Goal: Task Accomplishment & Management: Manage account settings

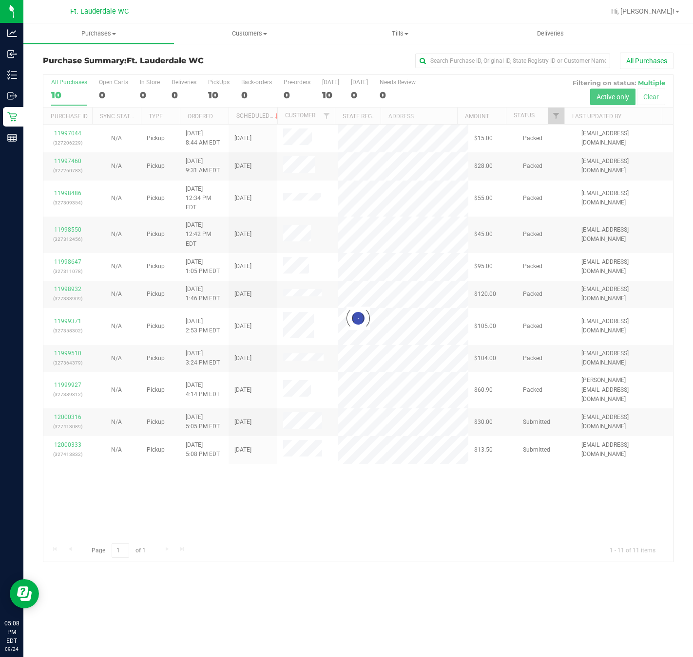
click at [114, 463] on div "Loading... 11997044 (327206229) N/A Pickup [DATE] 8:44 AM EDT 9/24/2025 $15.00 …" at bounding box center [357, 332] width 629 height 414
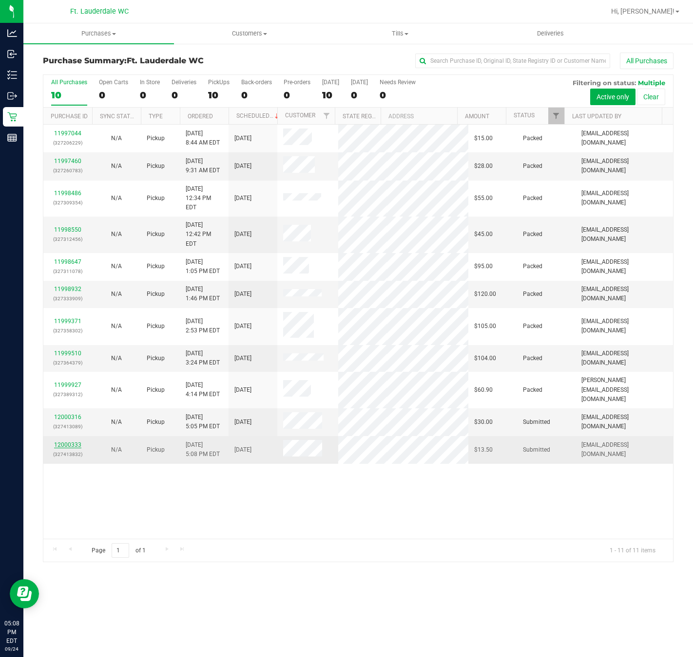
click at [70, 442] on link "12000333" at bounding box center [67, 445] width 27 height 7
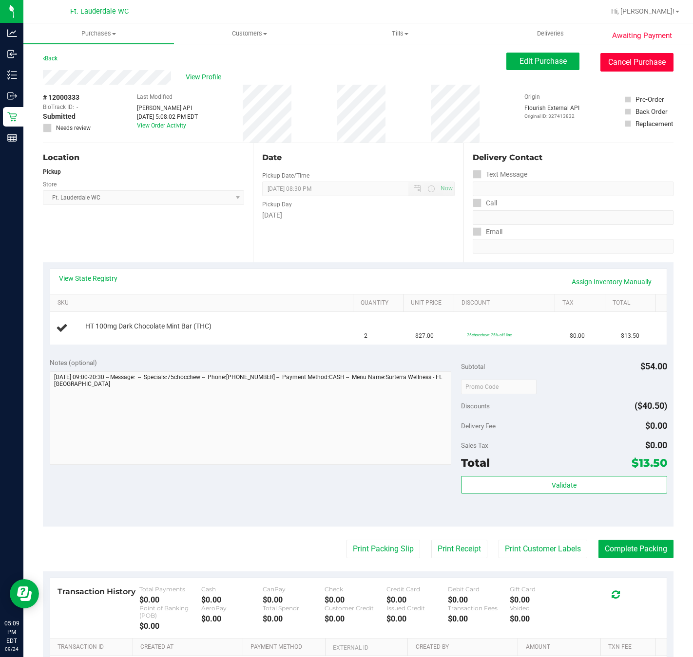
click at [615, 53] on button "Cancel Purchase" at bounding box center [636, 62] width 73 height 19
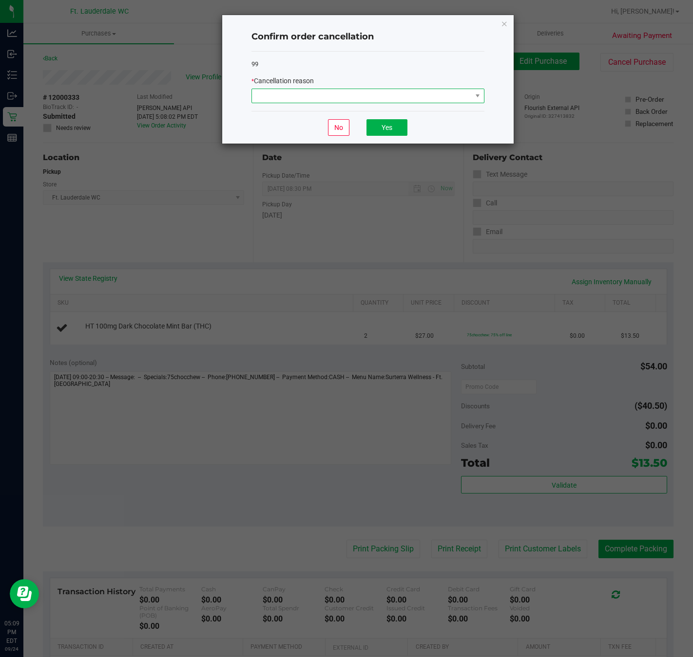
click at [478, 101] on span at bounding box center [477, 96] width 12 height 14
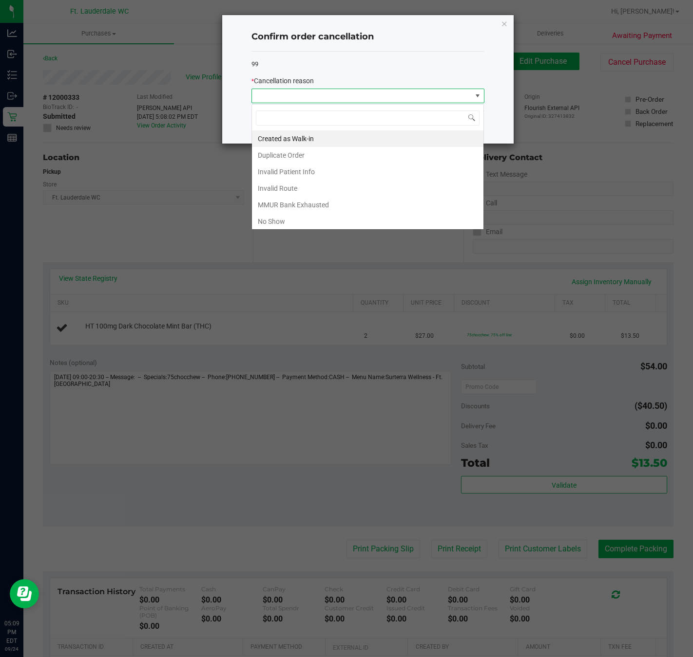
scroll to position [15, 232]
click at [373, 159] on li "Duplicate Order" at bounding box center [367, 155] width 231 height 17
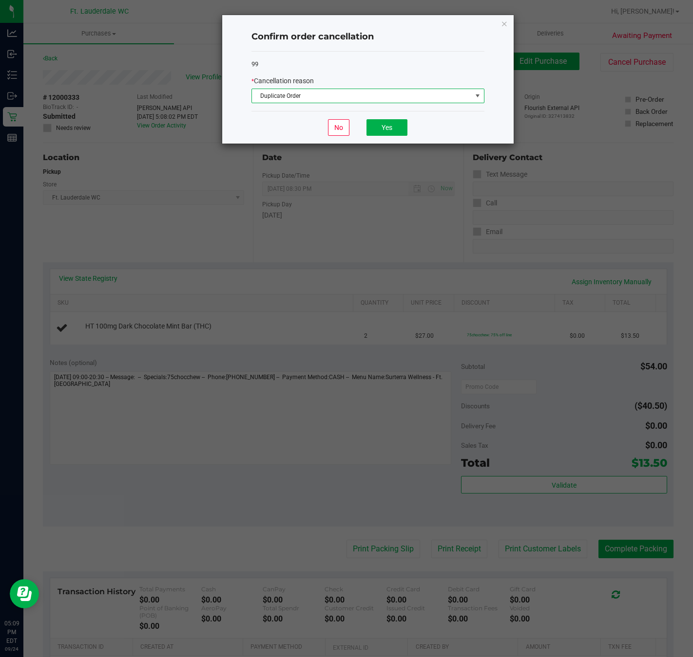
click at [389, 142] on div "No Yes" at bounding box center [367, 127] width 233 height 33
click at [391, 129] on button "Yes" at bounding box center [386, 127] width 41 height 17
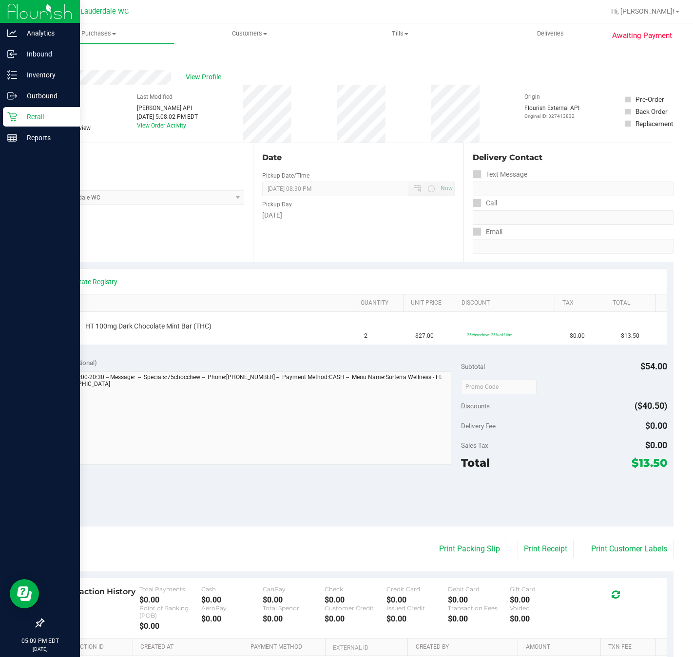
click at [12, 120] on icon at bounding box center [11, 117] width 9 height 9
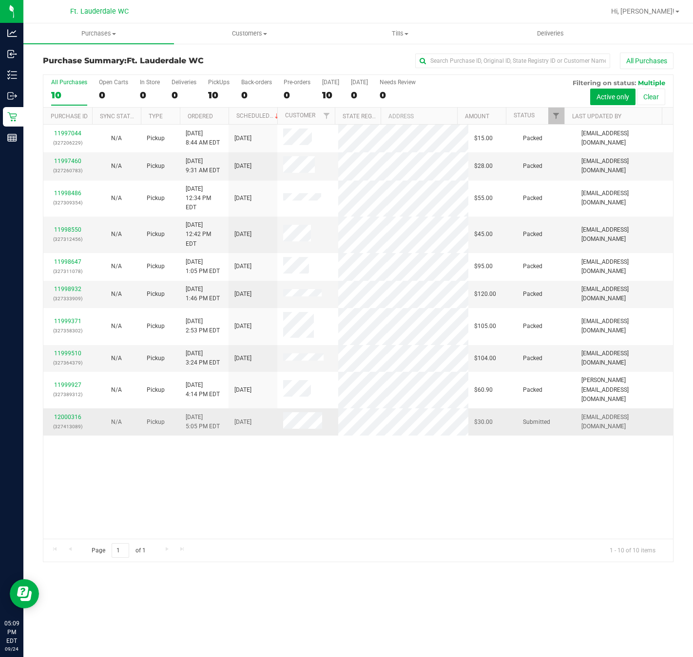
click at [69, 413] on div "12000316 (327413089)" at bounding box center [67, 422] width 37 height 19
click at [69, 414] on link "12000316" at bounding box center [67, 417] width 27 height 7
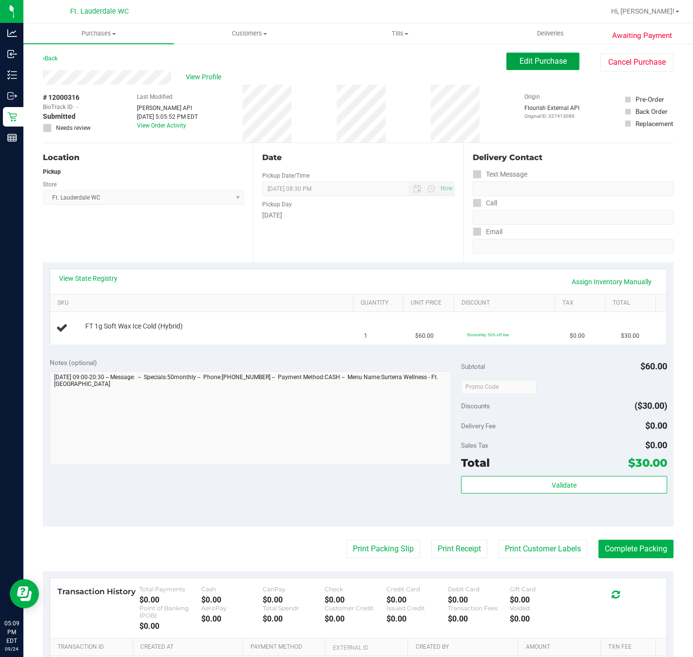
click at [528, 69] on button "Edit Purchase" at bounding box center [542, 62] width 73 height 18
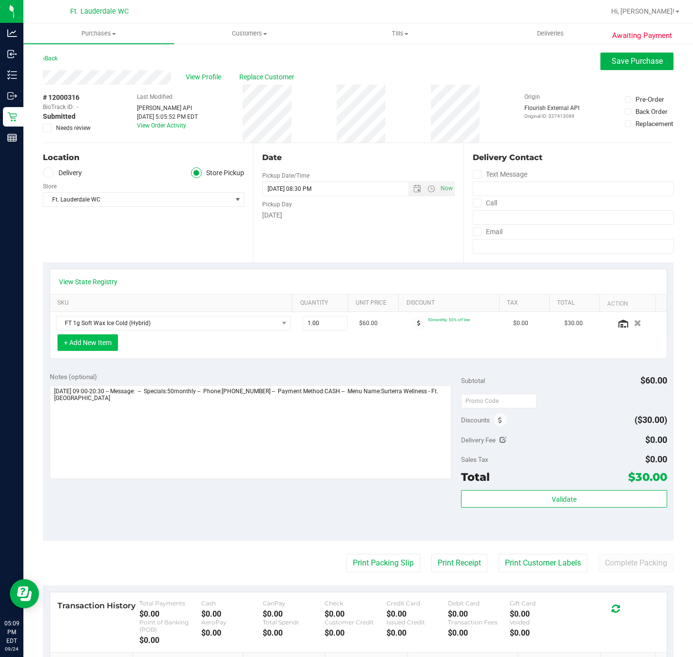
click at [109, 349] on button "+ Add New Item" at bounding box center [87, 343] width 60 height 17
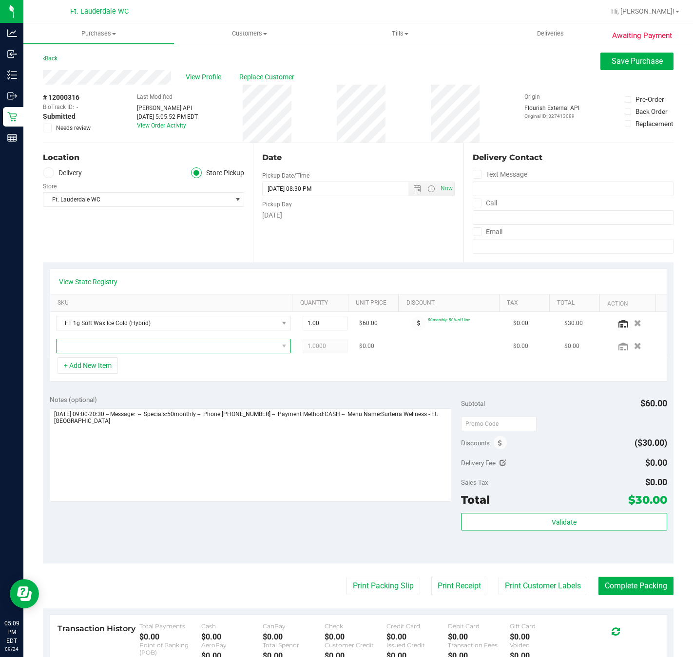
click at [139, 345] on span "NO DATA FOUND" at bounding box center [167, 346] width 222 height 14
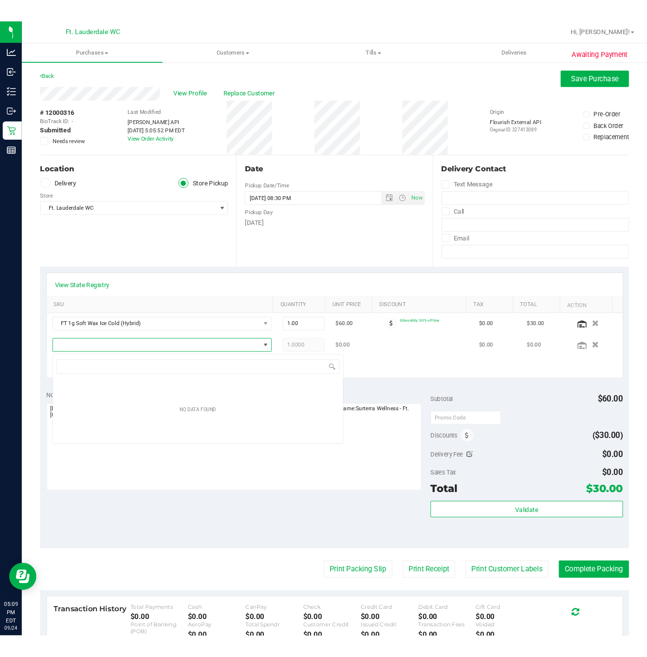
scroll to position [15, 225]
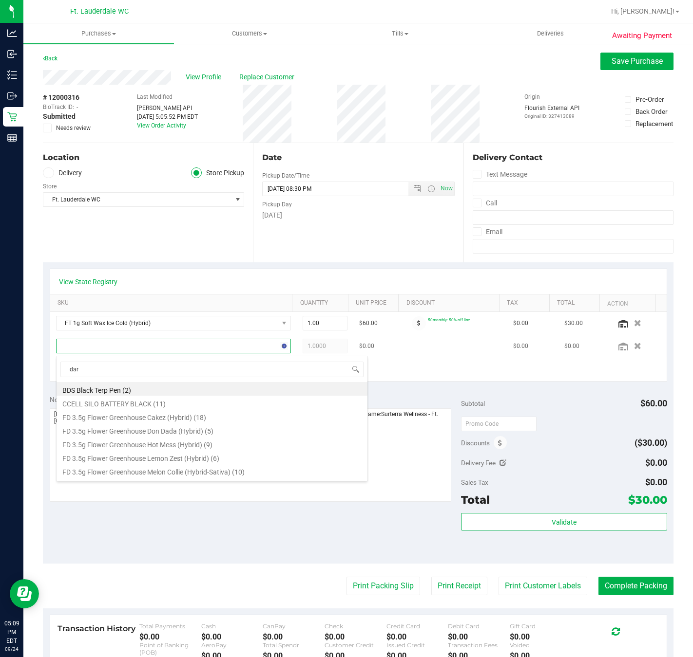
type input "dark"
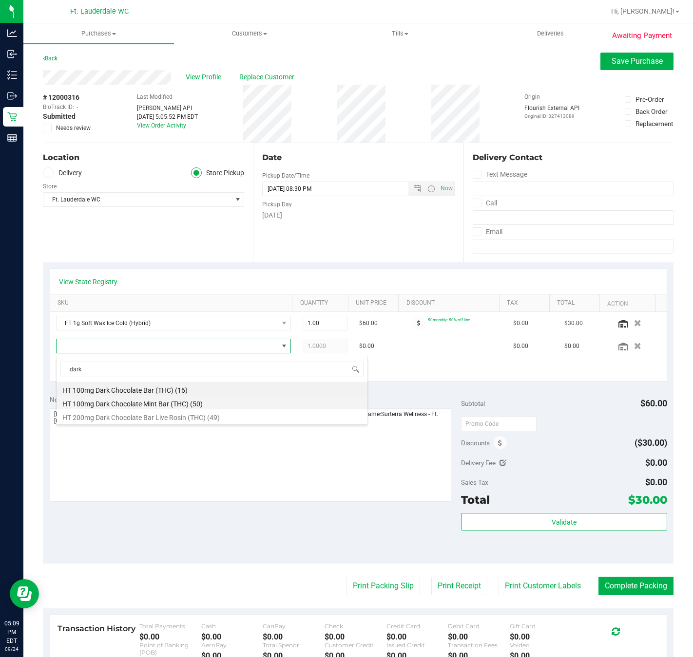
click at [160, 406] on li "HT 100mg Dark Chocolate Mint Bar (THC) (50)" at bounding box center [211, 403] width 311 height 14
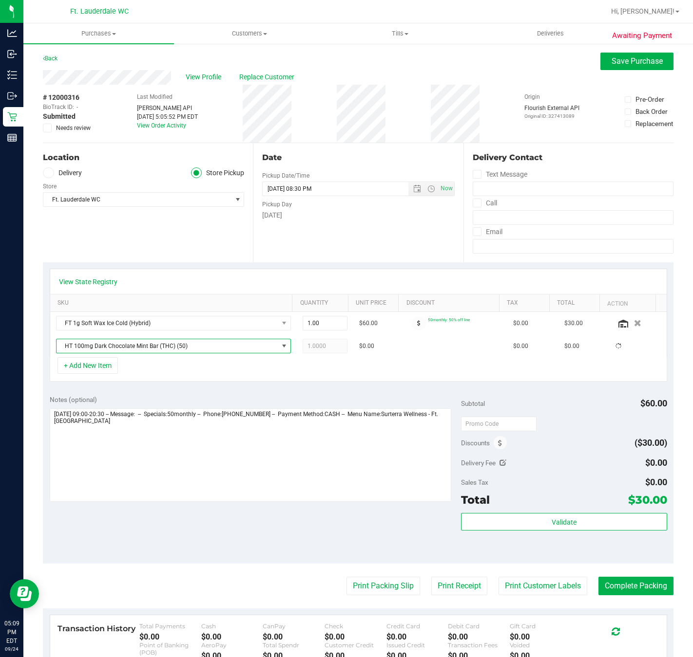
click at [224, 385] on div "View State Registry SKU Quantity Unit Price Discount Tax Total Action FT 1g Sof…" at bounding box center [358, 326] width 630 height 126
click at [310, 351] on span "1.00 1" at bounding box center [324, 346] width 45 height 15
click at [310, 351] on input "1" at bounding box center [325, 346] width 44 height 14
type input "2"
type input "2.00"
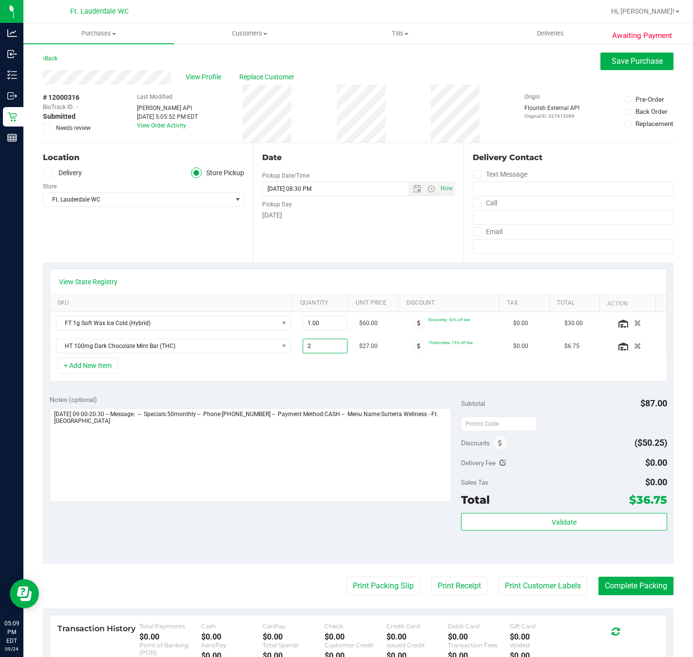
click at [318, 380] on div "+ Add New Item" at bounding box center [358, 369] width 617 height 24
click at [617, 65] on span "Save Purchase" at bounding box center [636, 60] width 51 height 9
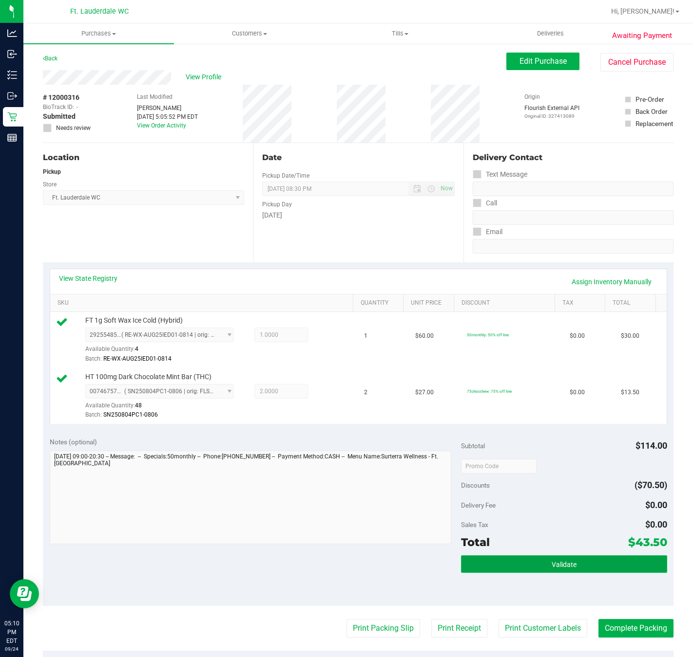
click at [532, 562] on button "Validate" at bounding box center [564, 565] width 206 height 18
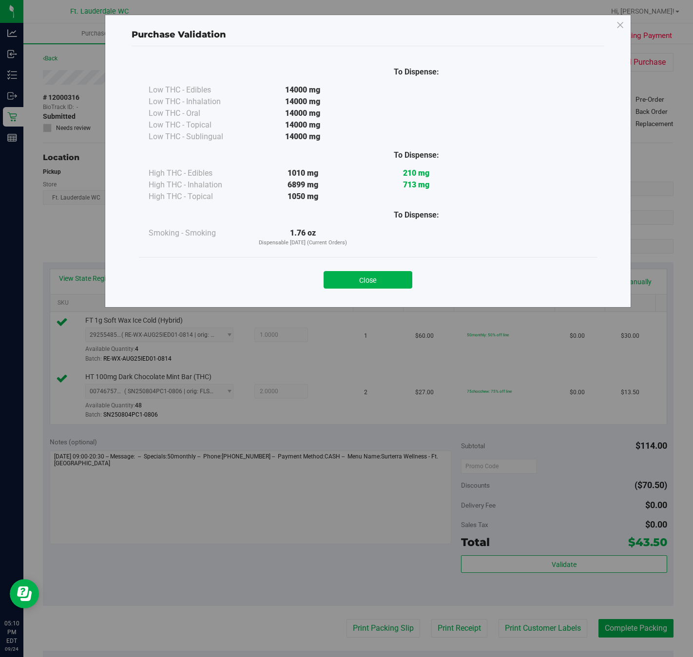
click at [381, 271] on div "Close" at bounding box center [367, 277] width 443 height 24
click at [381, 278] on button "Close" at bounding box center [367, 280] width 89 height 18
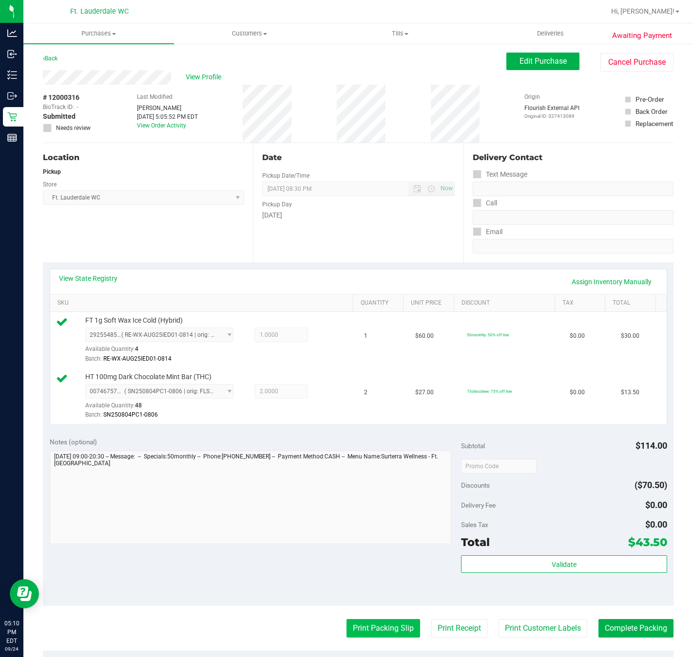
click at [390, 626] on button "Print Packing Slip" at bounding box center [383, 629] width 74 height 19
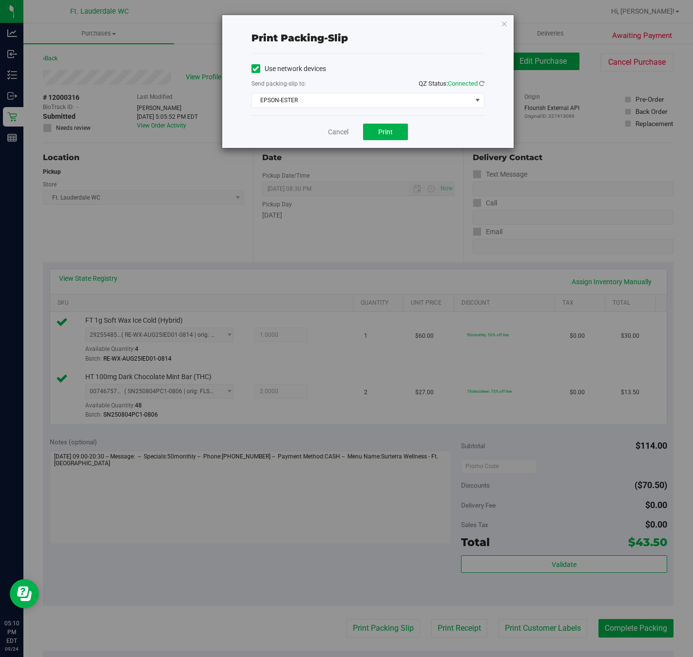
click at [370, 142] on div "Cancel Print" at bounding box center [367, 131] width 233 height 33
click at [329, 92] on div "Use network devices Send packing-slip to: QZ Status: Connected EPSON-ESTER Choo…" at bounding box center [367, 84] width 233 height 46
click at [327, 94] on span "EPSON-ESTER" at bounding box center [362, 101] width 220 height 14
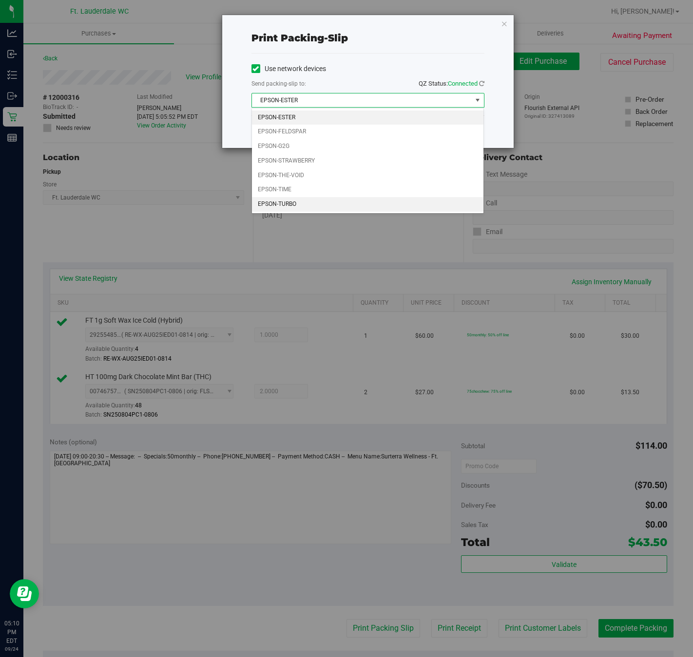
click at [285, 209] on li "EPSON-TURBO" at bounding box center [367, 204] width 231 height 15
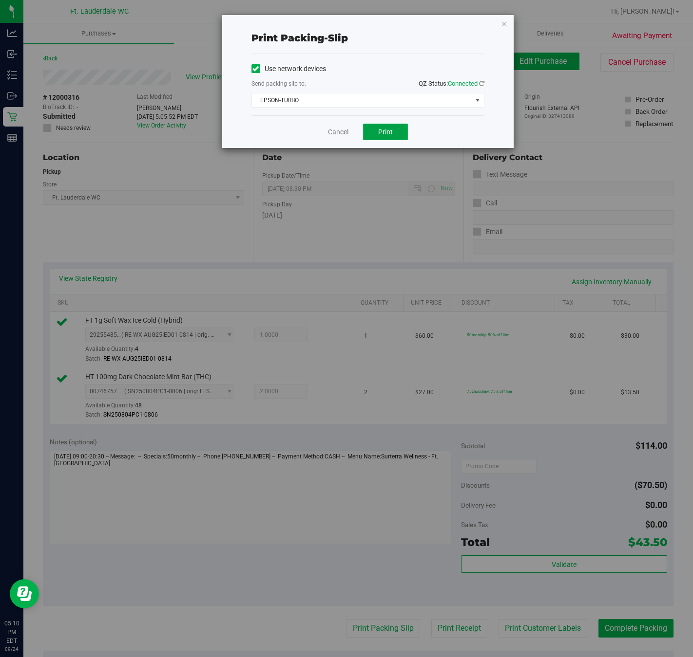
click at [401, 139] on button "Print" at bounding box center [385, 132] width 45 height 17
click at [323, 130] on div "Cancel Print" at bounding box center [367, 131] width 233 height 33
click at [329, 131] on link "Cancel" at bounding box center [338, 132] width 20 height 10
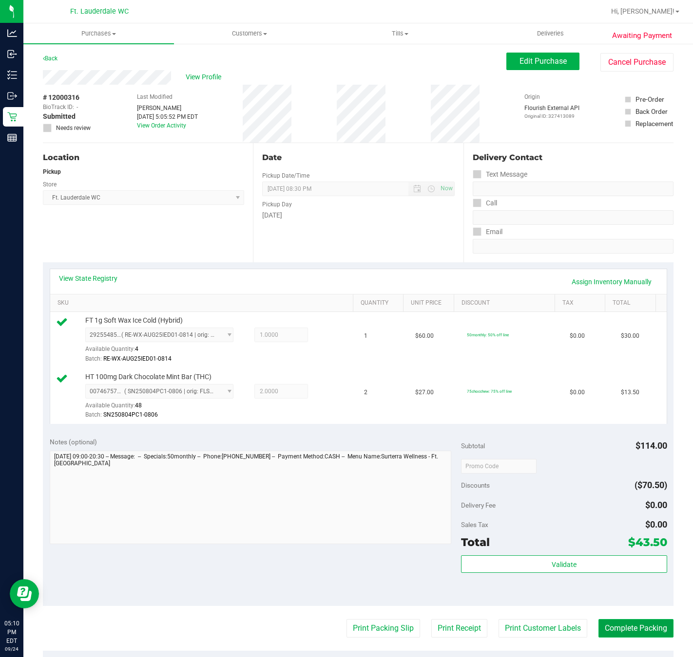
click at [604, 629] on button "Complete Packing" at bounding box center [635, 629] width 75 height 19
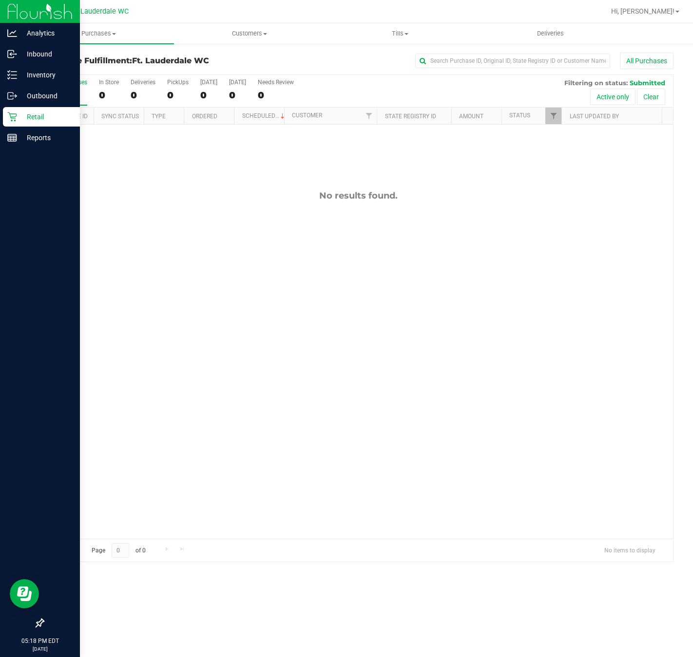
drag, startPoint x: 0, startPoint y: 301, endPoint x: 34, endPoint y: 297, distance: 33.9
click at [33, 297] on div at bounding box center [40, 381] width 80 height 465
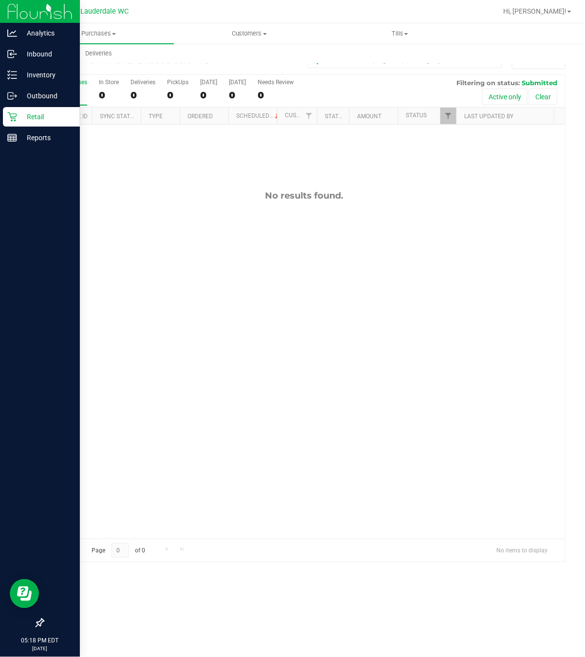
click at [22, 118] on p "Retail" at bounding box center [46, 117] width 58 height 12
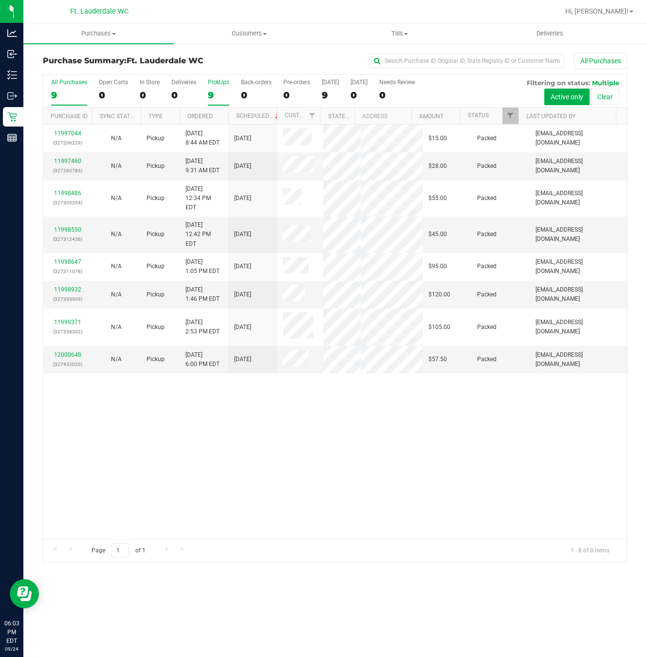
click at [211, 99] on div "9" at bounding box center [218, 95] width 21 height 11
click at [0, 0] on input "PickUps 9" at bounding box center [0, 0] width 0 height 0
click at [76, 351] on div "12000752 (327323914)" at bounding box center [67, 360] width 37 height 19
click at [76, 352] on link "12000752" at bounding box center [67, 355] width 27 height 7
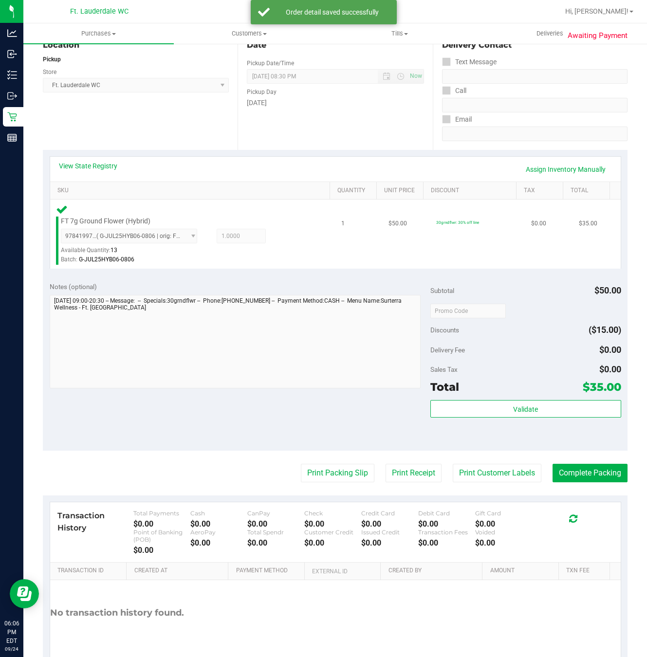
scroll to position [163, 0]
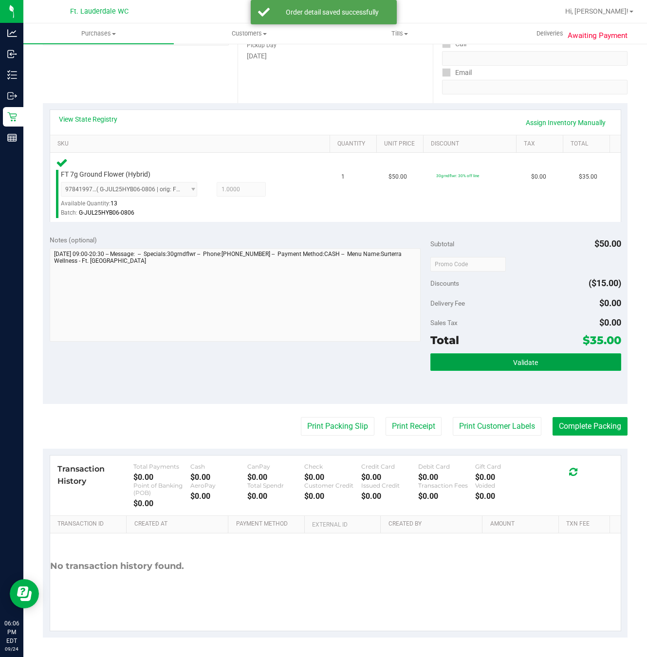
click at [475, 357] on button "Validate" at bounding box center [526, 363] width 190 height 18
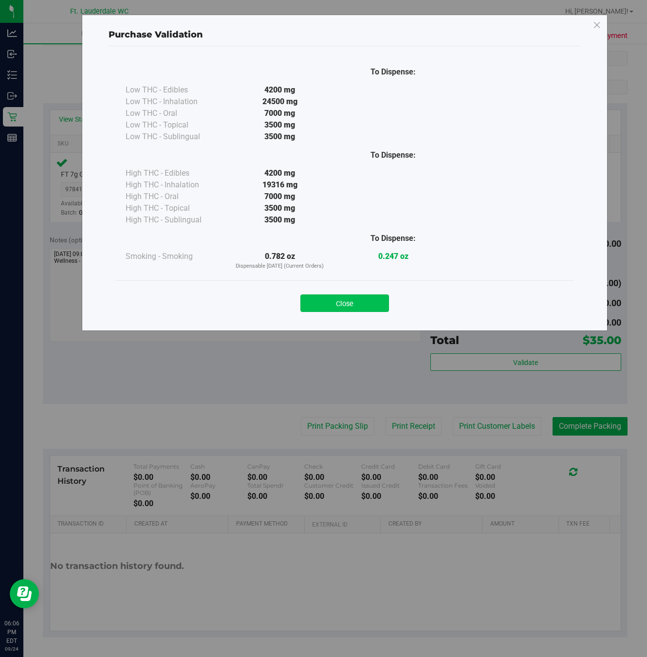
click at [331, 298] on button "Close" at bounding box center [344, 304] width 89 height 18
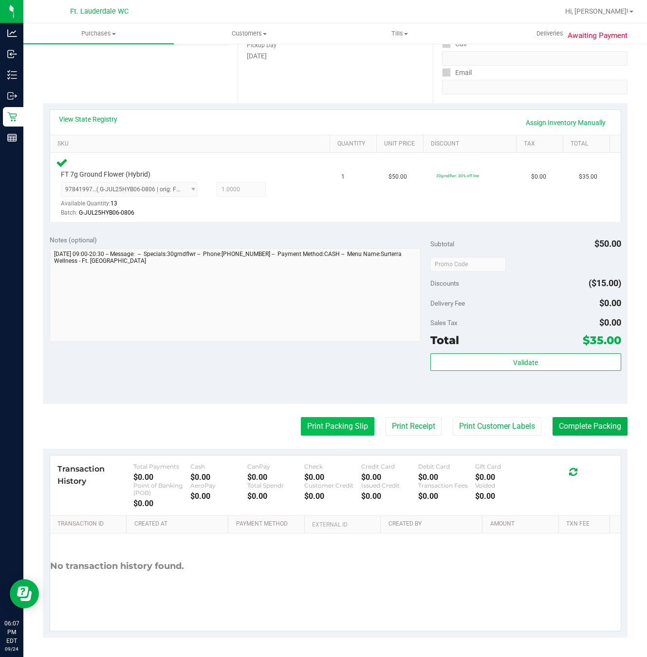
click at [351, 421] on button "Print Packing Slip" at bounding box center [338, 426] width 74 height 19
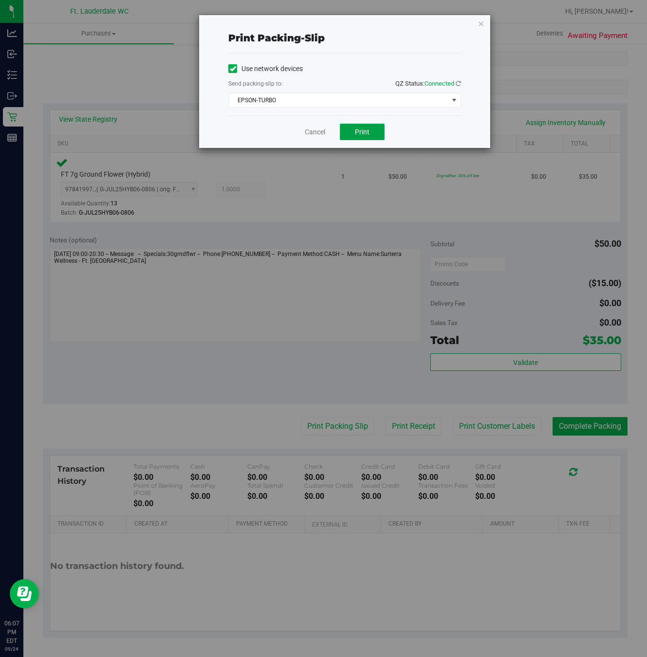
click at [364, 131] on span "Print" at bounding box center [362, 132] width 15 height 8
click at [315, 131] on link "Cancel" at bounding box center [315, 132] width 20 height 10
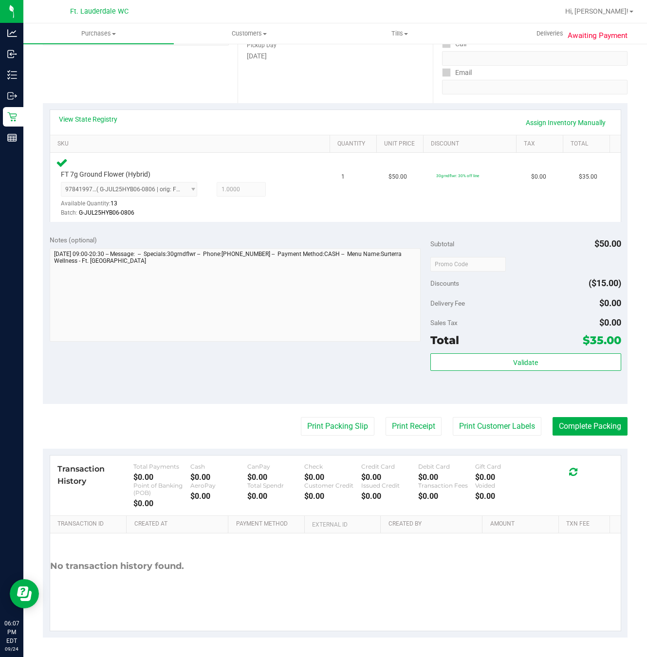
click at [598, 434] on purchase-details "Back Edit Purchase Cancel Purchase View Profile # 12000752 BioTrack ID: - Submi…" at bounding box center [335, 265] width 585 height 745
click at [598, 420] on button "Complete Packing" at bounding box center [590, 426] width 75 height 19
